Goal: Information Seeking & Learning: Learn about a topic

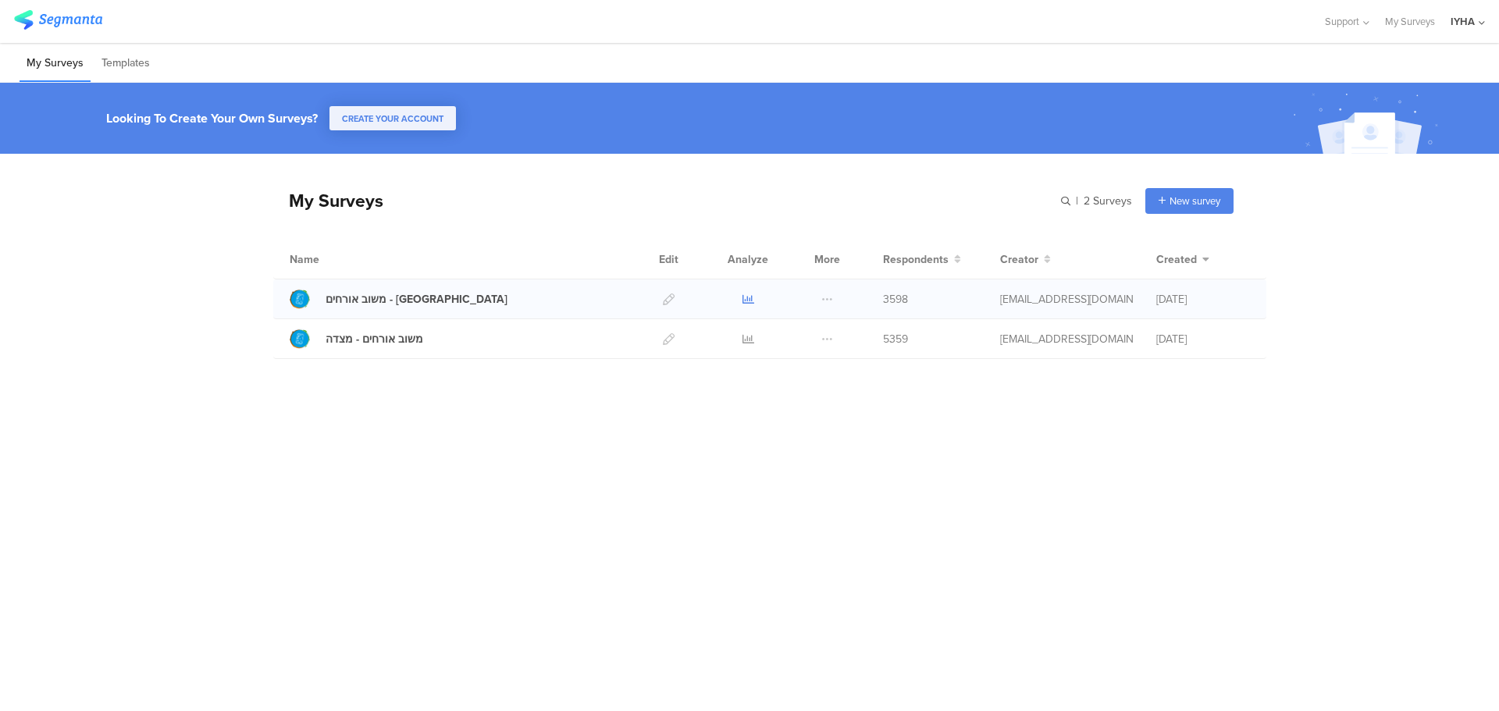
click at [752, 301] on icon at bounding box center [748, 300] width 12 height 12
click at [745, 340] on icon at bounding box center [748, 339] width 12 height 12
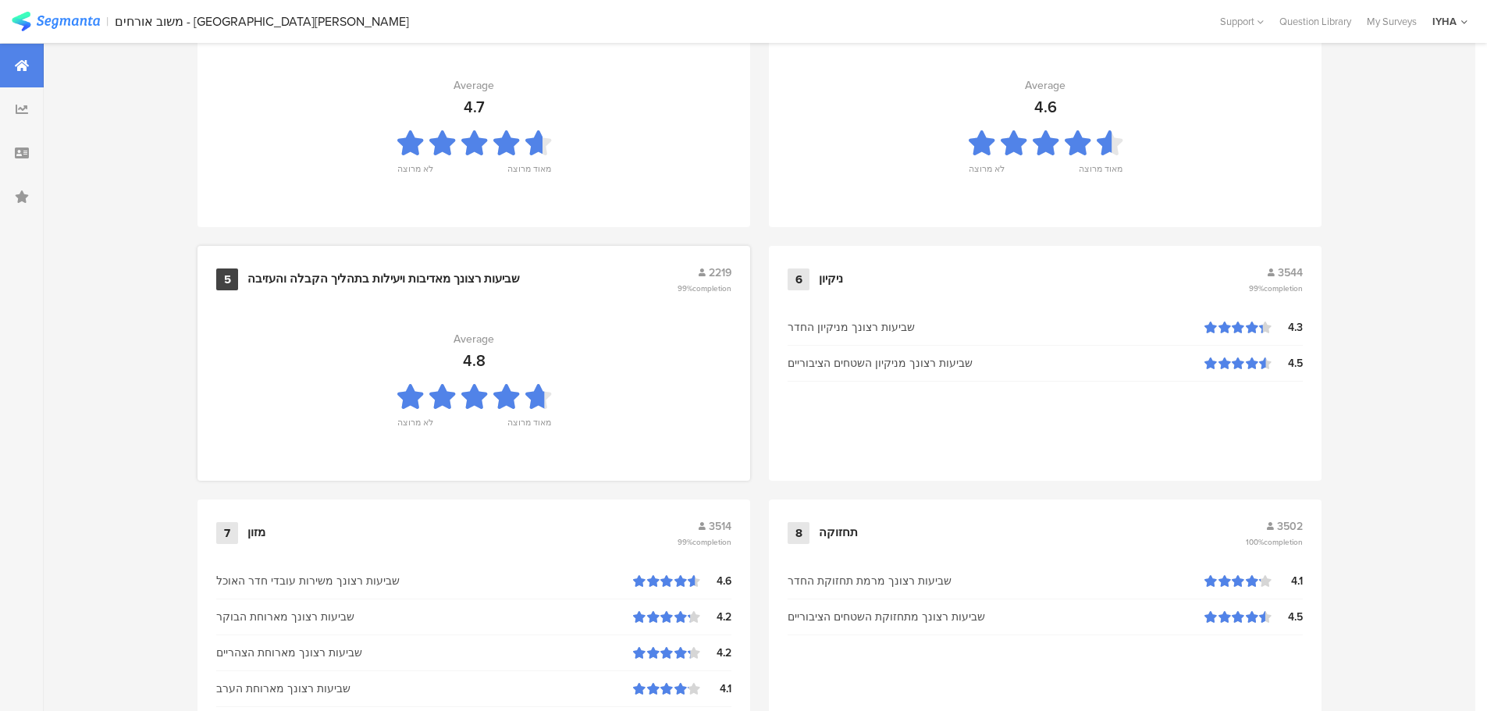
scroll to position [781, 0]
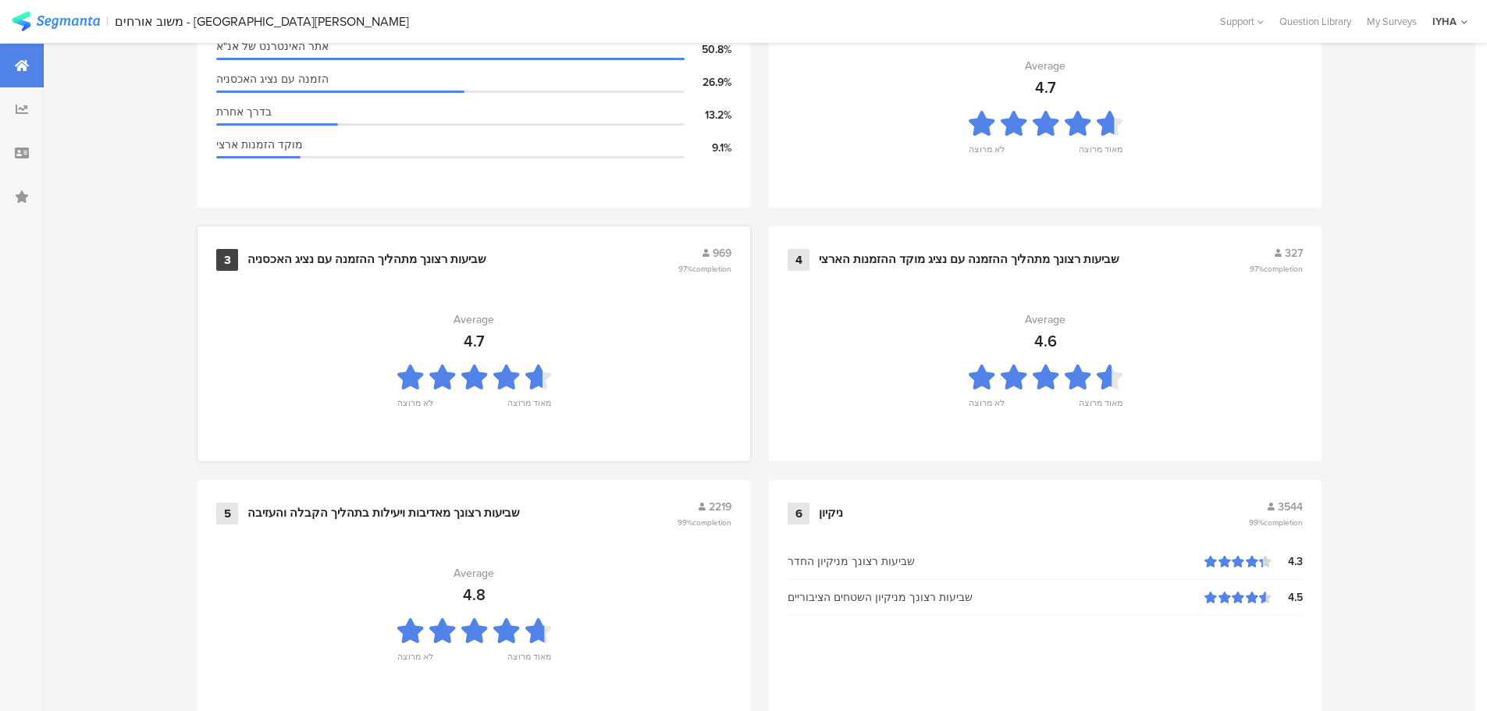
click at [485, 331] on div "4.7" at bounding box center [474, 340] width 21 height 23
click at [403, 252] on div "שביעות רצונך מתהליך ההזמנה עם נציג האכסניה" at bounding box center [366, 260] width 239 height 16
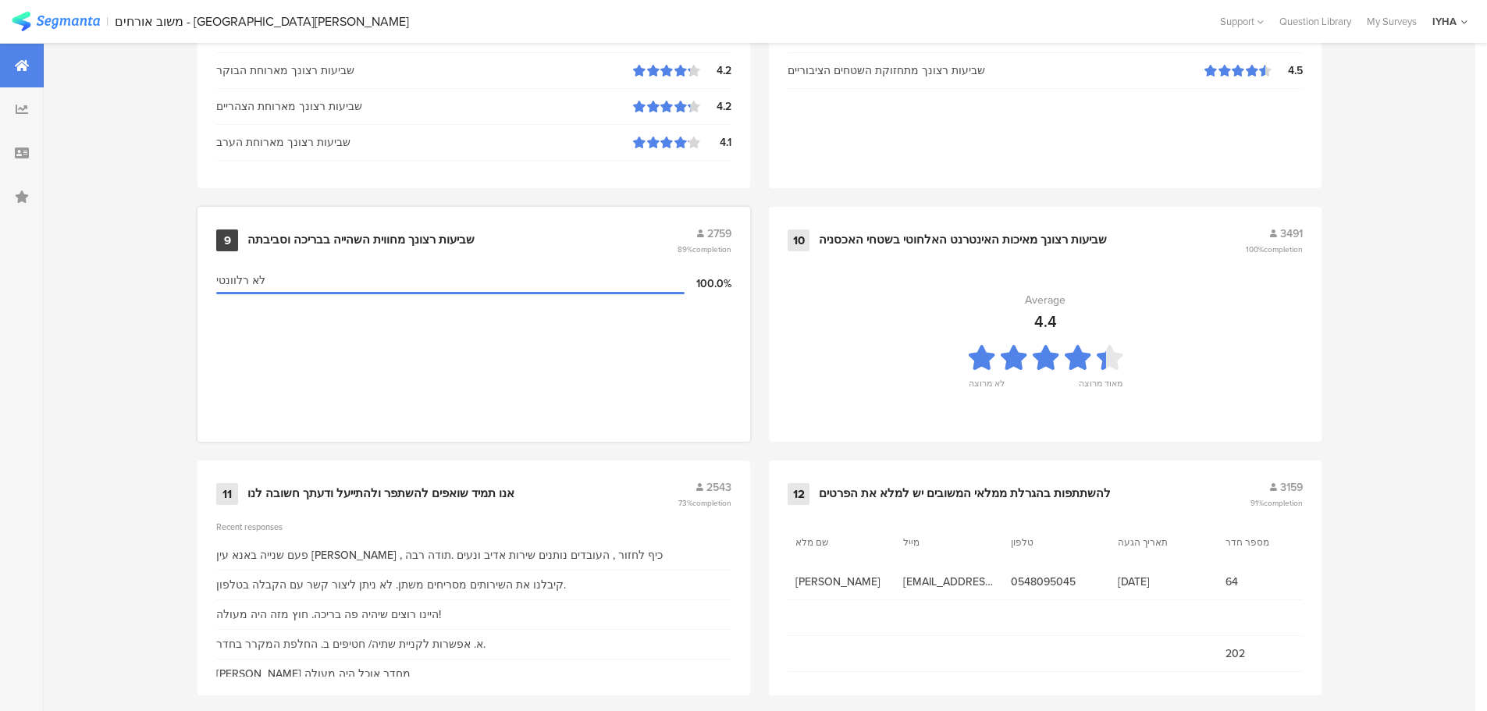
scroll to position [1578, 0]
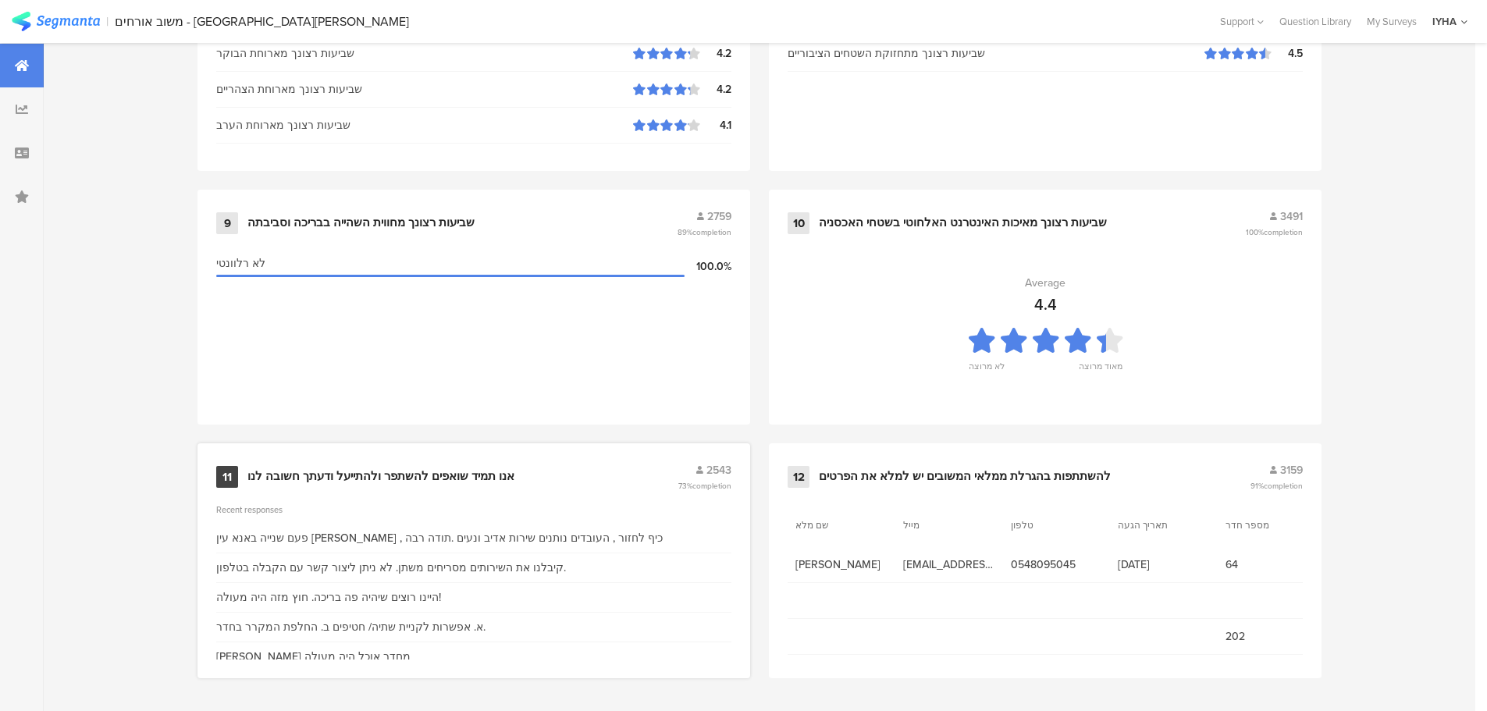
click at [403, 475] on div "אנו תמיד שואפים להשתפר ולהתייעל ודעתך חשובה לנו" at bounding box center [380, 477] width 267 height 16
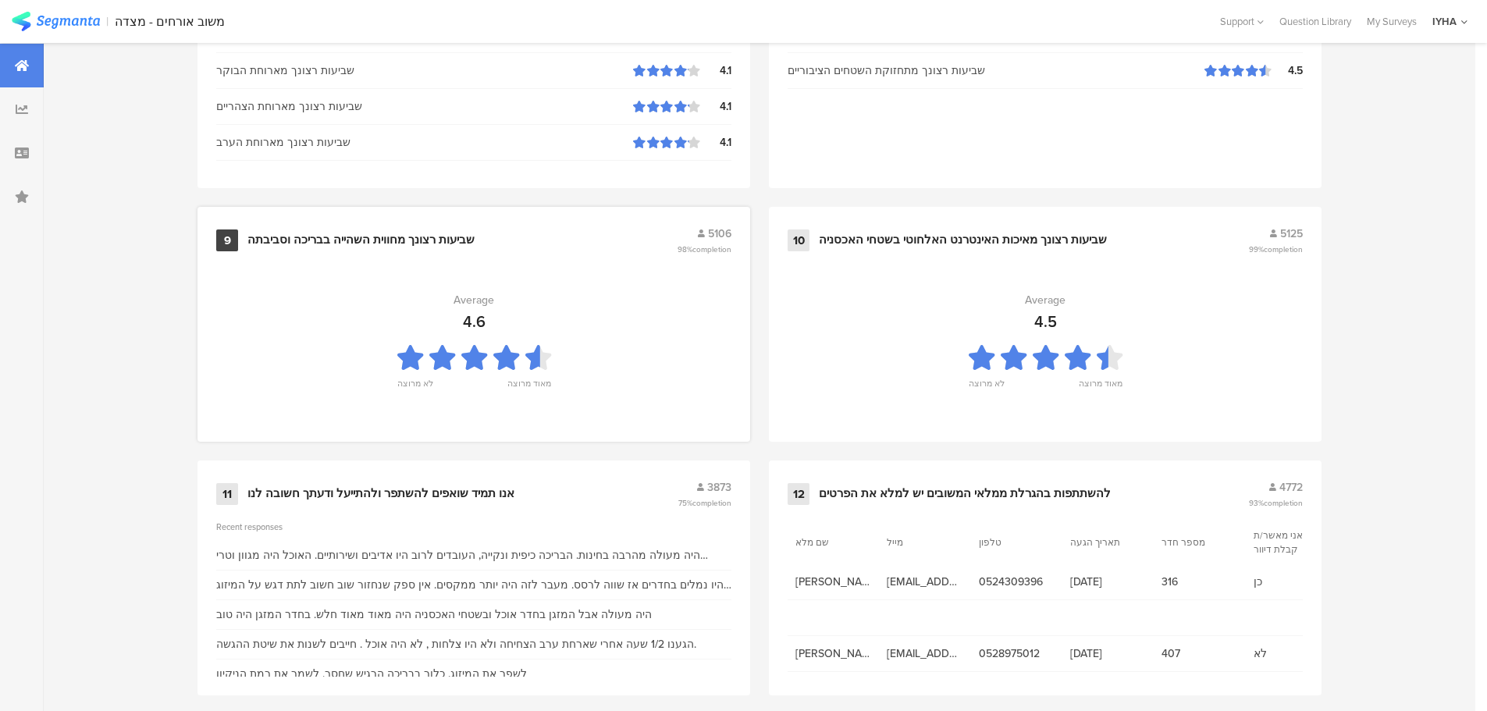
scroll to position [1578, 0]
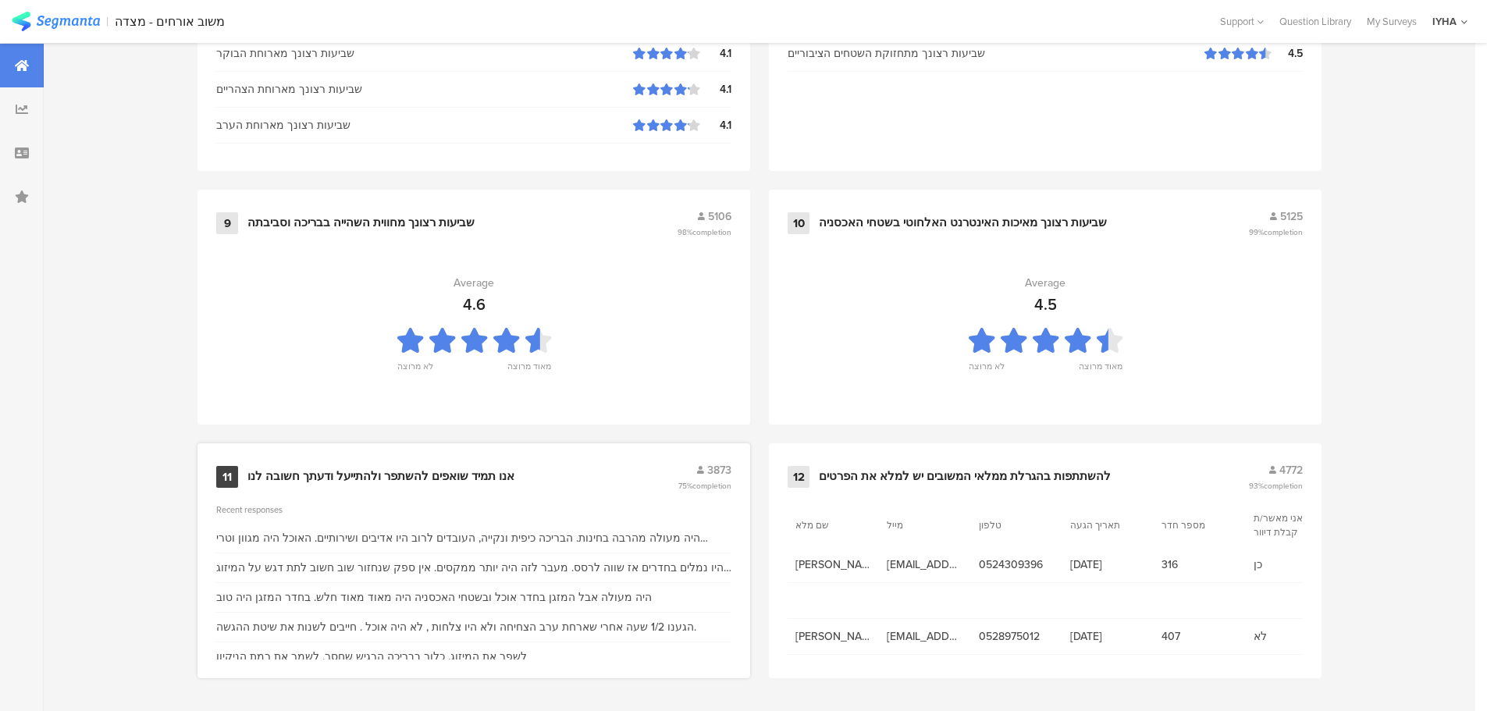
click at [380, 474] on div "אנו תמיד שואפים להשתפר ולהתייעל ודעתך חשובה לנו" at bounding box center [380, 477] width 267 height 16
